Goal: Find specific page/section: Find specific page/section

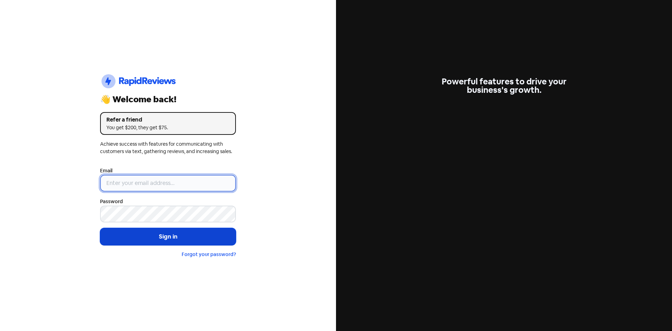
type input "[EMAIL_ADDRESS][DOMAIN_NAME]"
click at [187, 236] on button "Sign in" at bounding box center [168, 236] width 136 height 17
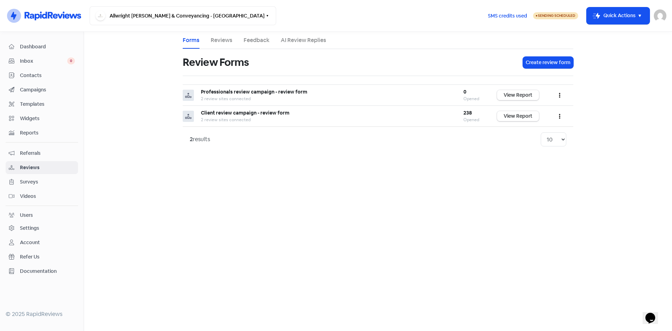
click at [226, 39] on link "Reviews" at bounding box center [222, 40] width 22 height 8
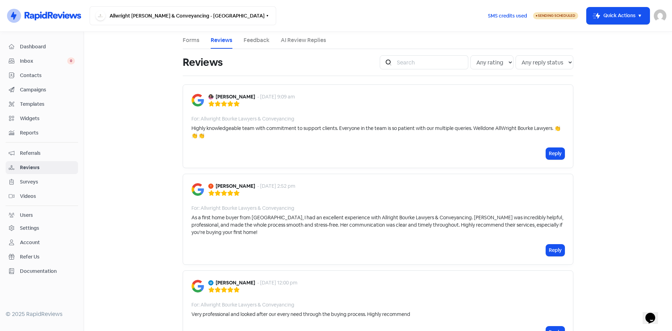
click at [252, 36] on link "Feedback" at bounding box center [257, 40] width 26 height 8
